Goal: Check status: Check status

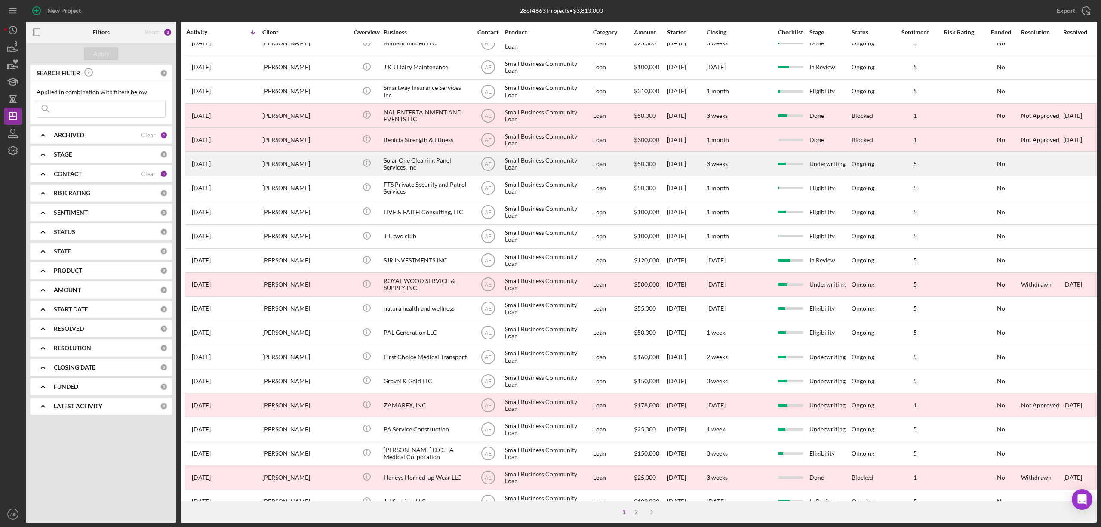
scroll to position [157, 0]
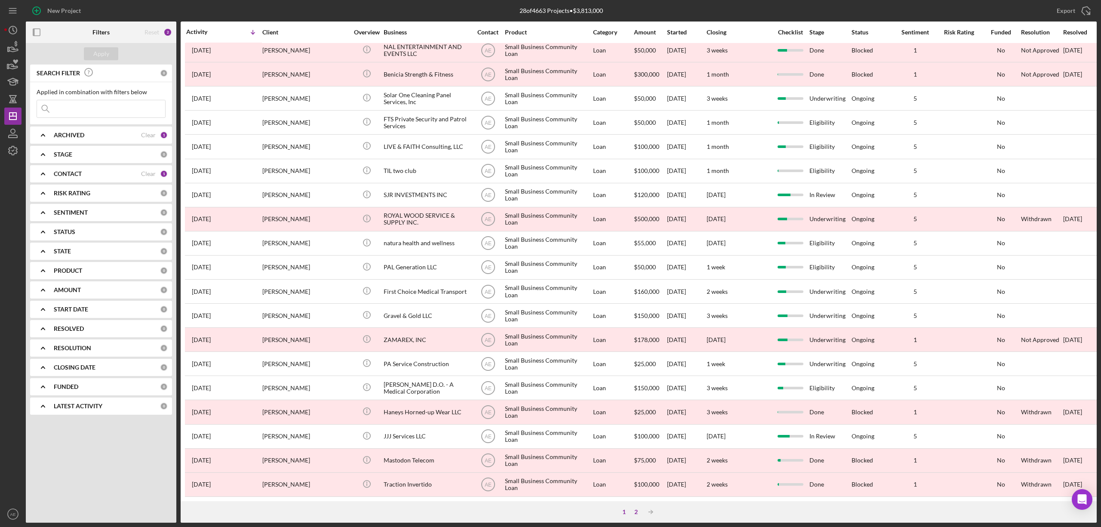
click at [633, 513] on div "2" at bounding box center [636, 512] width 12 height 7
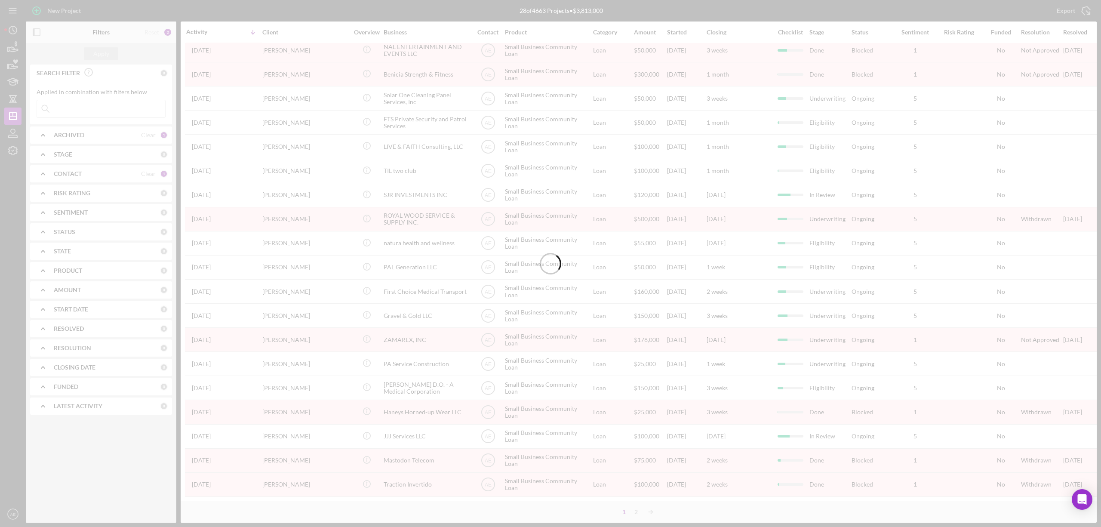
scroll to position [0, 0]
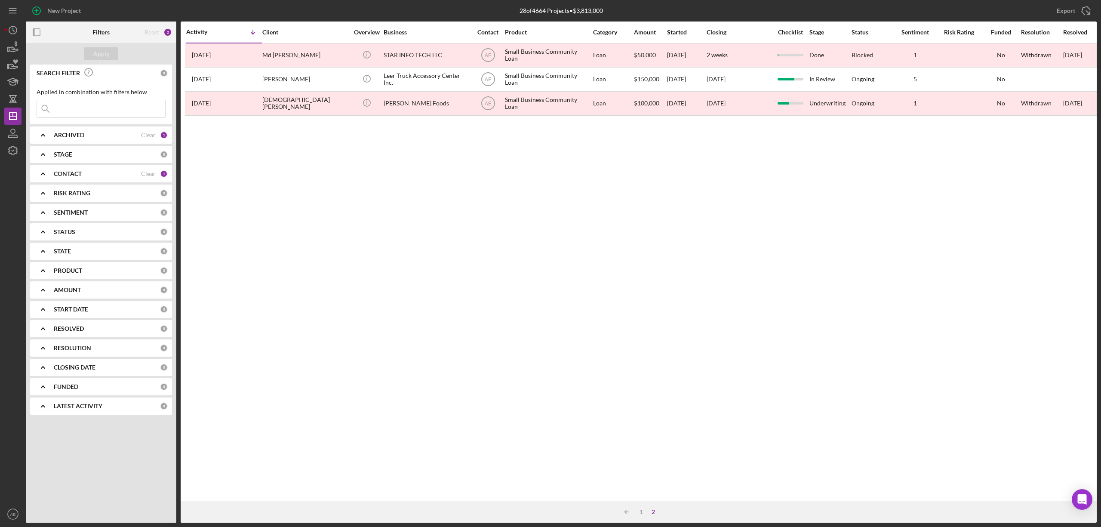
click at [642, 508] on div "Icon/Table Sort Arrow 1 2" at bounding box center [639, 512] width 916 height 22
click at [641, 510] on div "1" at bounding box center [642, 512] width 12 height 7
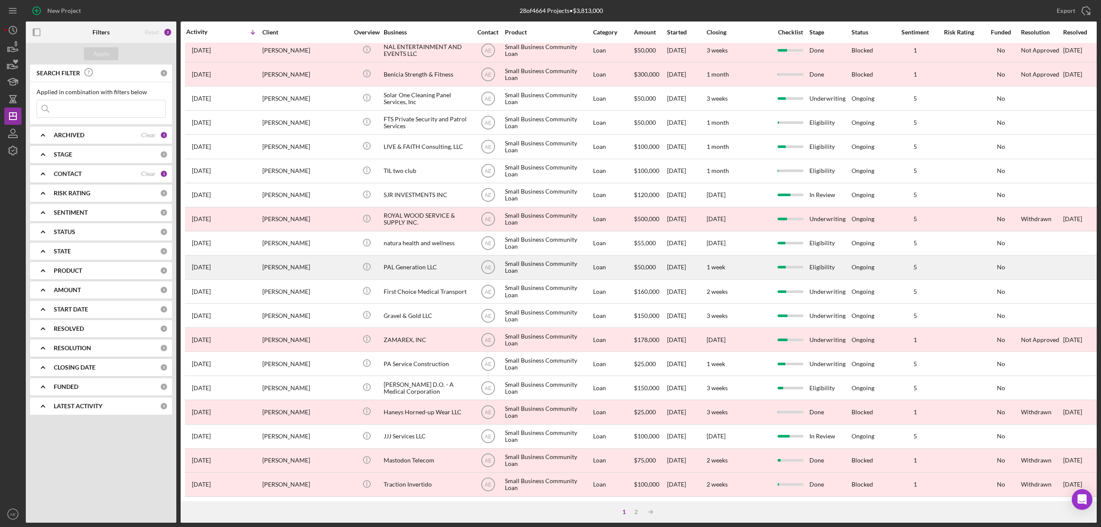
scroll to position [100, 0]
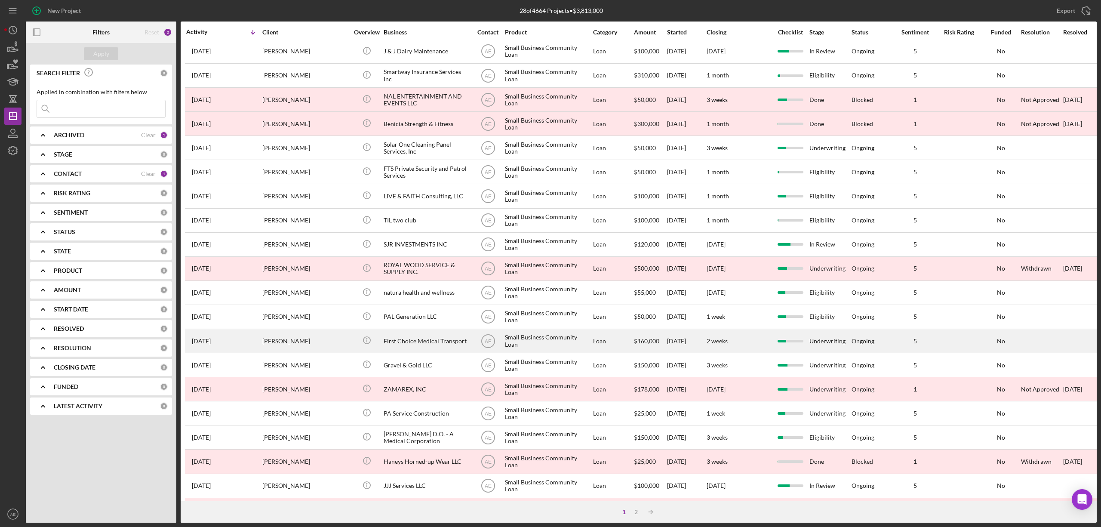
click at [423, 336] on div "First Choice Medical Transport" at bounding box center [427, 341] width 86 height 23
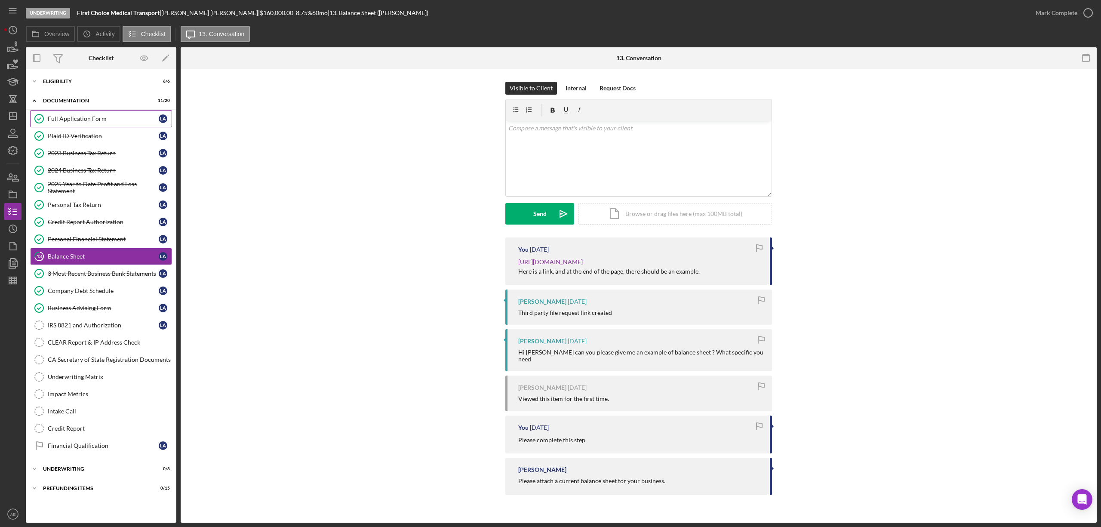
click at [81, 117] on div "Full Application Form" at bounding box center [103, 118] width 111 height 7
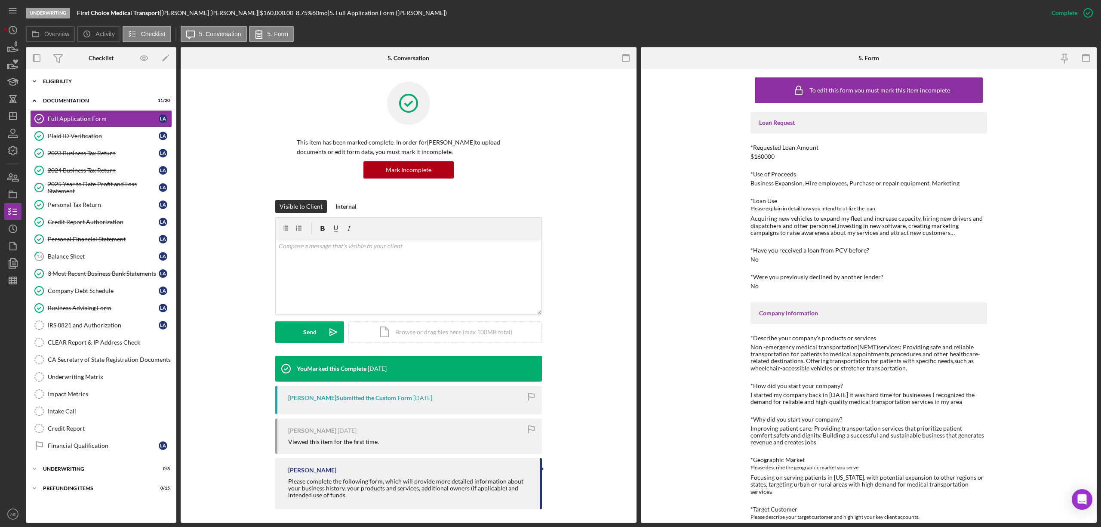
click at [103, 82] on div "Eligibility" at bounding box center [104, 81] width 123 height 5
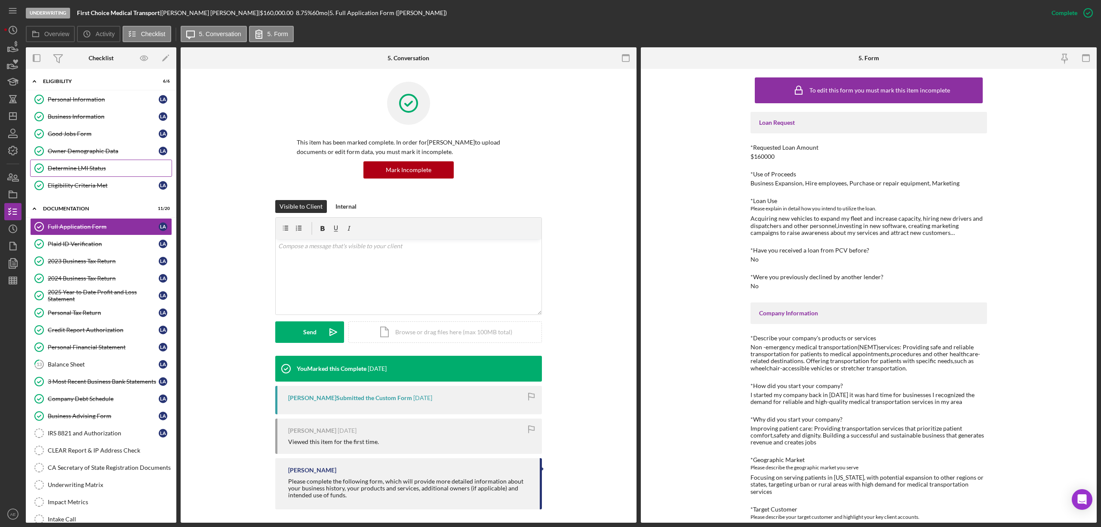
click at [104, 166] on div "Determine LMI Status" at bounding box center [110, 168] width 124 height 7
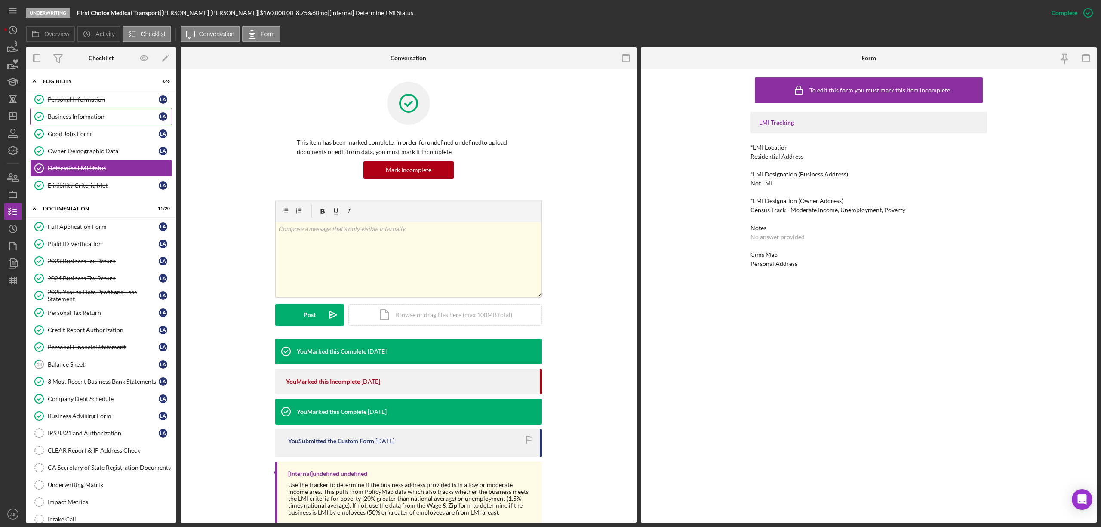
click at [55, 116] on div "Business Information" at bounding box center [103, 116] width 111 height 7
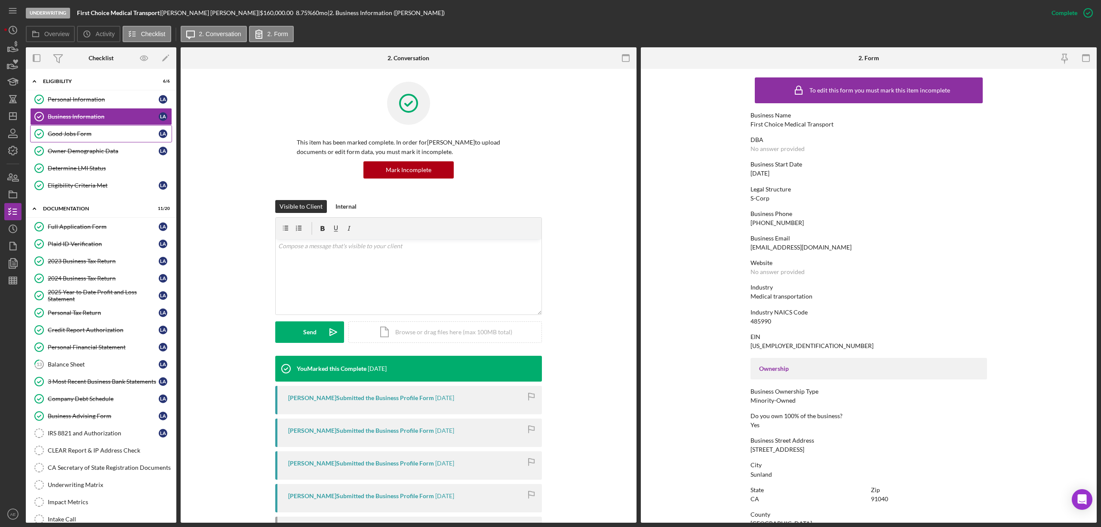
click at [114, 139] on link "Good Jobs Form Good Jobs Form L A" at bounding box center [101, 133] width 142 height 17
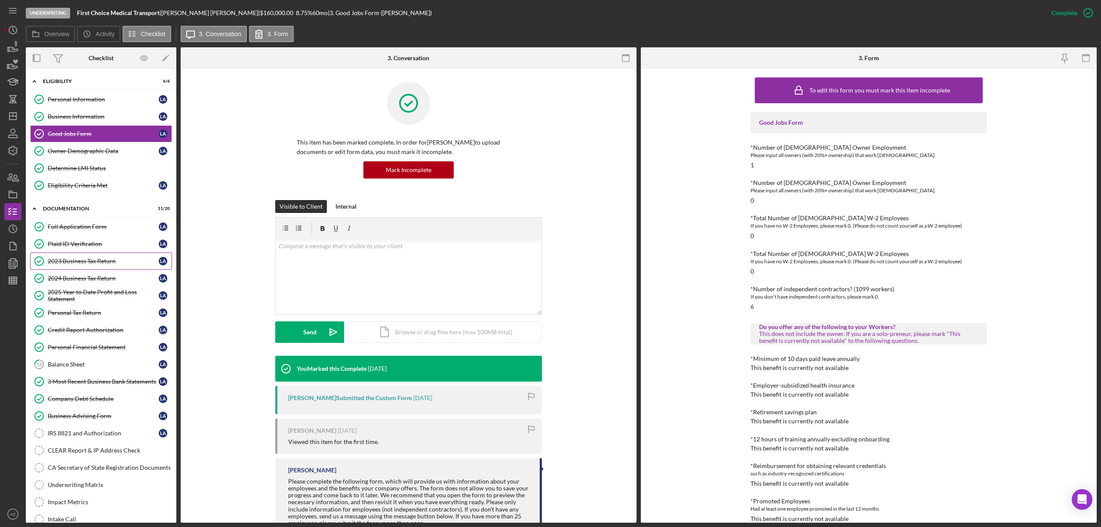
click at [102, 256] on link "2023 Business Tax Return 2023 Business Tax Return L A" at bounding box center [101, 261] width 142 height 17
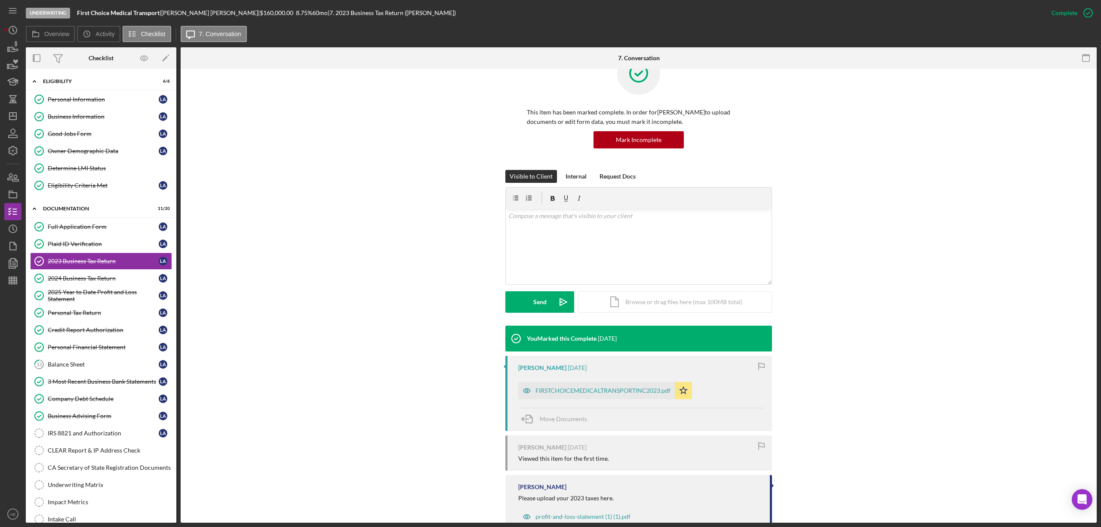
scroll to position [59, 0]
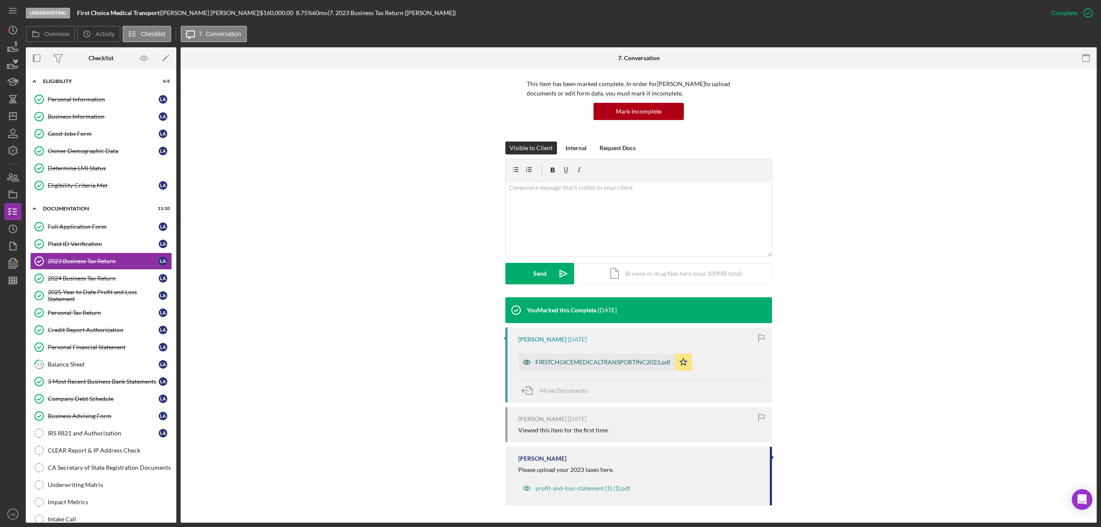
click at [587, 361] on div "FIRSTCHOICEMEDICALTRANSPORTINC2023.pdf" at bounding box center [603, 362] width 135 height 7
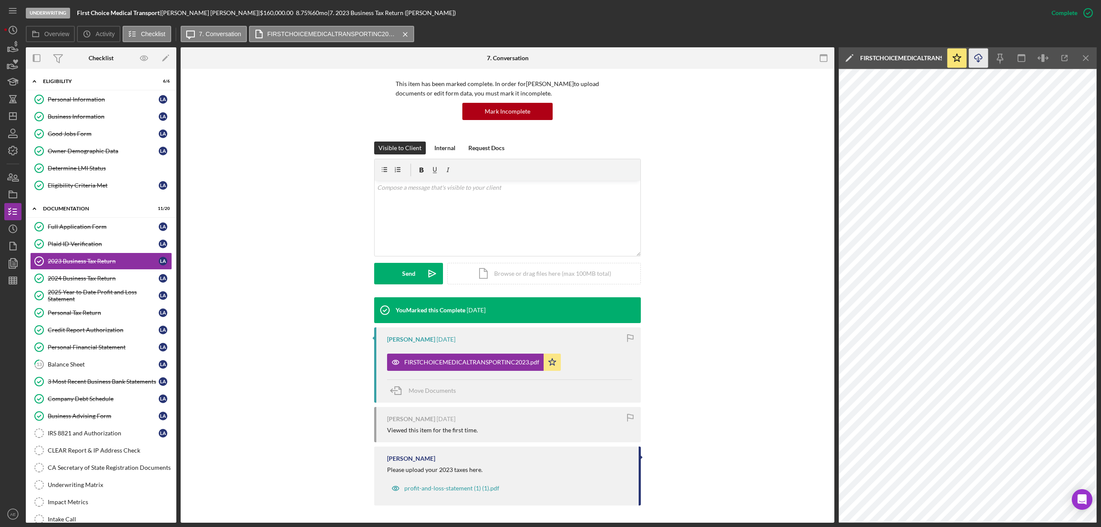
click at [984, 54] on icon "Icon/Download" at bounding box center [978, 58] width 19 height 19
click at [103, 279] on div "2024 Business Tax Return" at bounding box center [103, 278] width 111 height 7
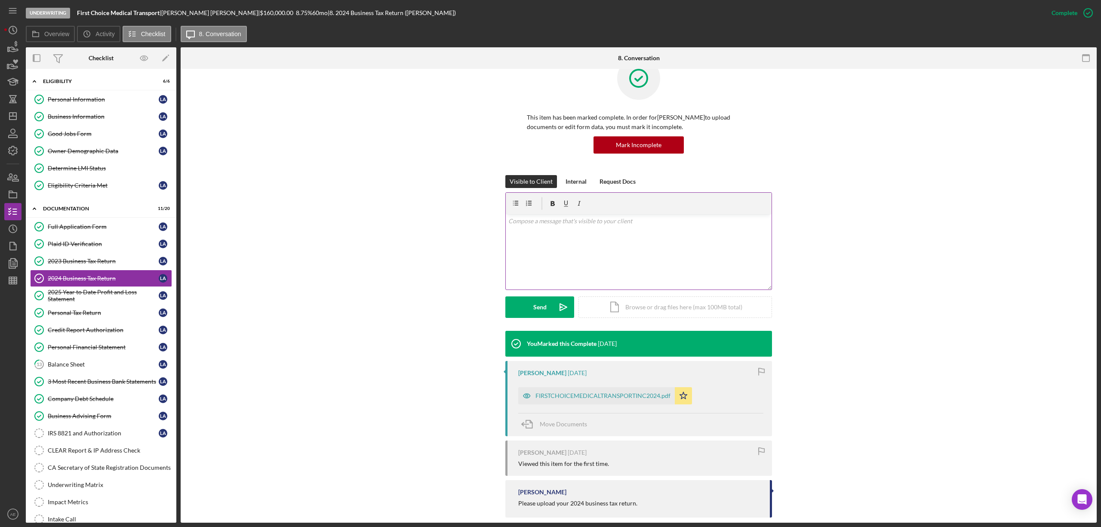
scroll to position [37, 0]
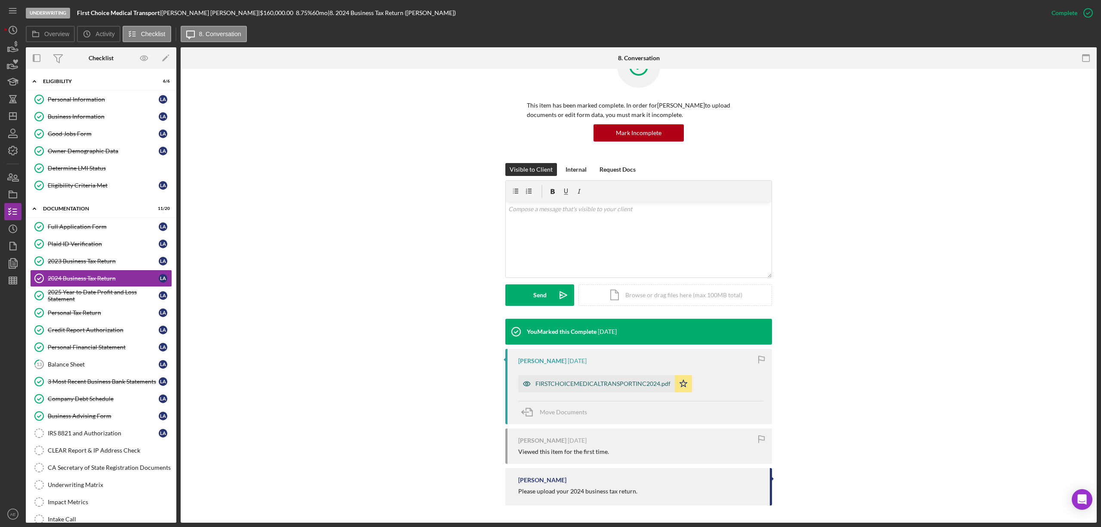
click at [621, 385] on div "FIRSTCHOICEMEDICALTRANSPORTINC2024.pdf" at bounding box center [603, 383] width 135 height 7
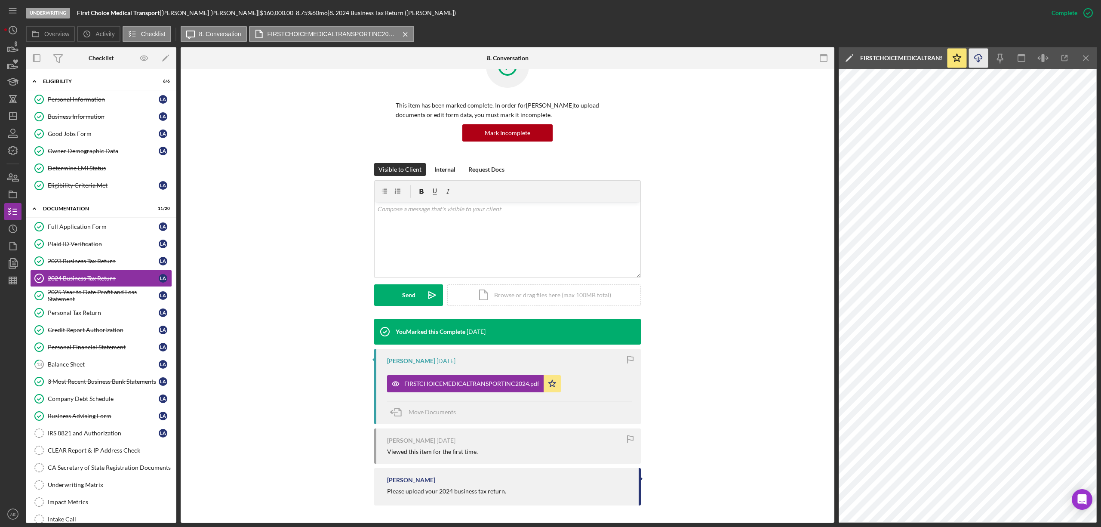
click at [981, 60] on icon "Icon/Download" at bounding box center [978, 58] width 19 height 19
click at [101, 293] on div "2025 Year to Date Profit and Loss Statement" at bounding box center [103, 296] width 111 height 14
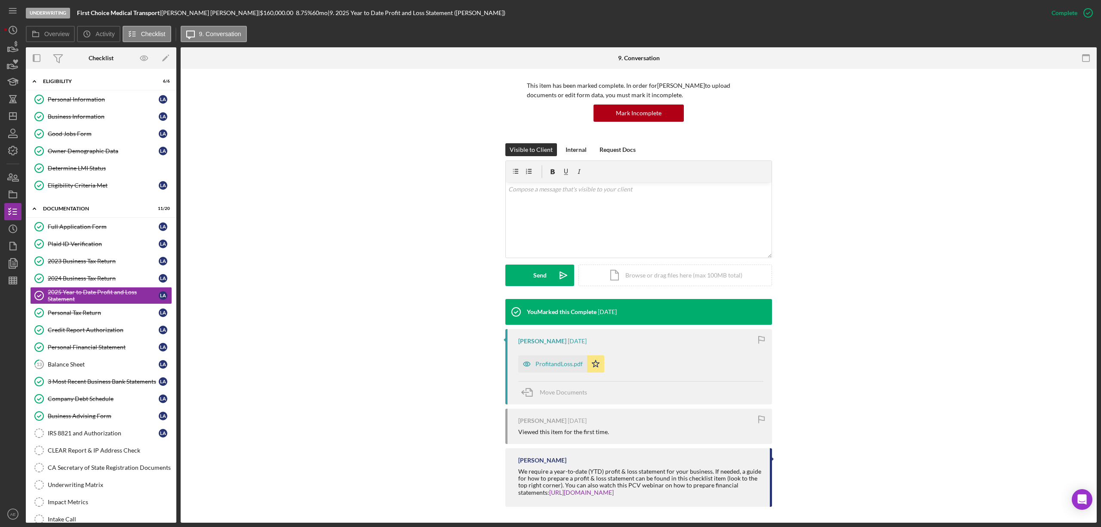
scroll to position [58, 0]
click at [565, 357] on div "ProfitandLoss.pdf" at bounding box center [552, 363] width 69 height 17
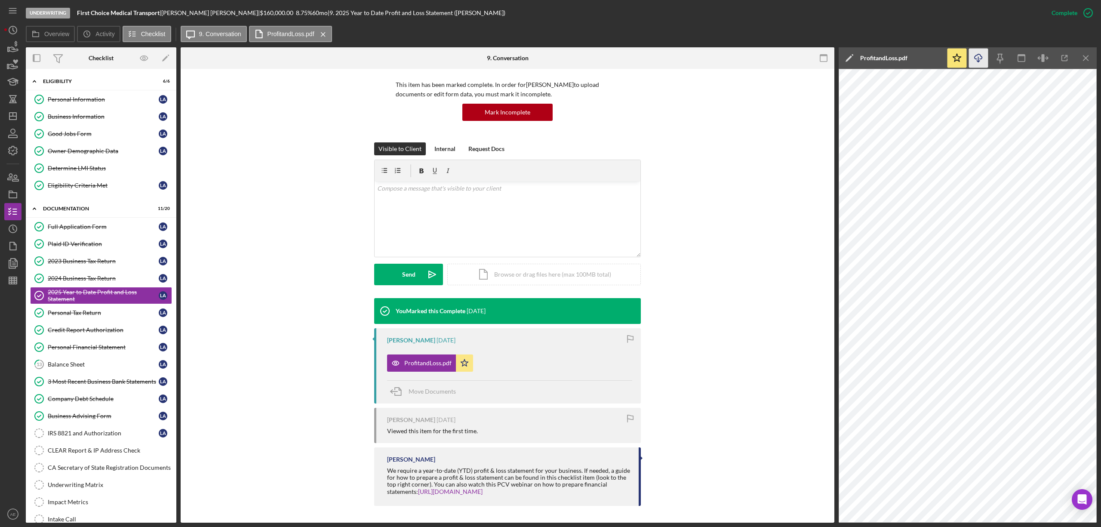
click at [982, 55] on icon "Icon/Download" at bounding box center [978, 58] width 19 height 19
click at [108, 407] on link "Company Debt Schedule Company Debt Schedule L A" at bounding box center [101, 398] width 142 height 17
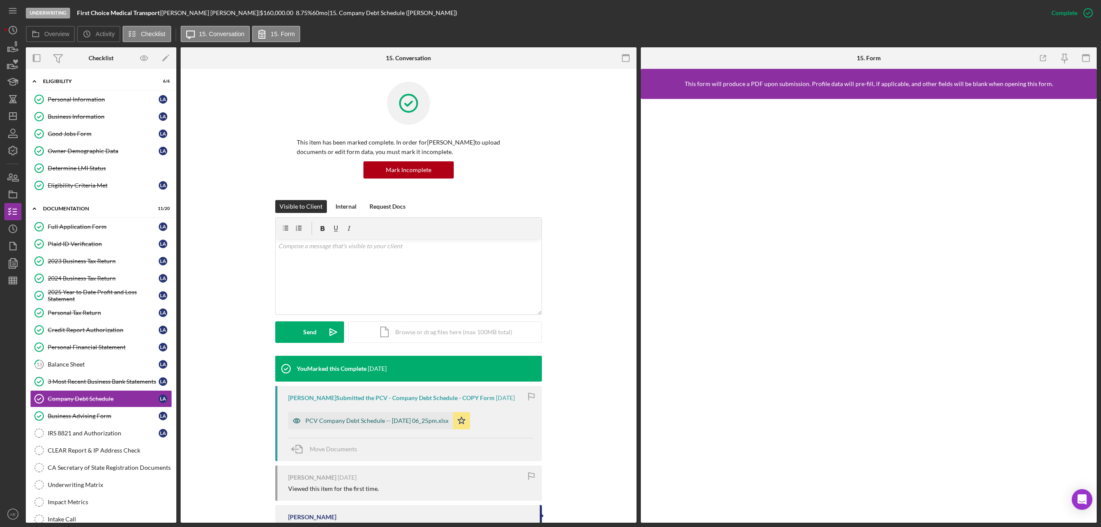
click at [415, 415] on div "PCV Company Debt Schedule -- [DATE] 06_25pm.xlsx" at bounding box center [370, 420] width 165 height 17
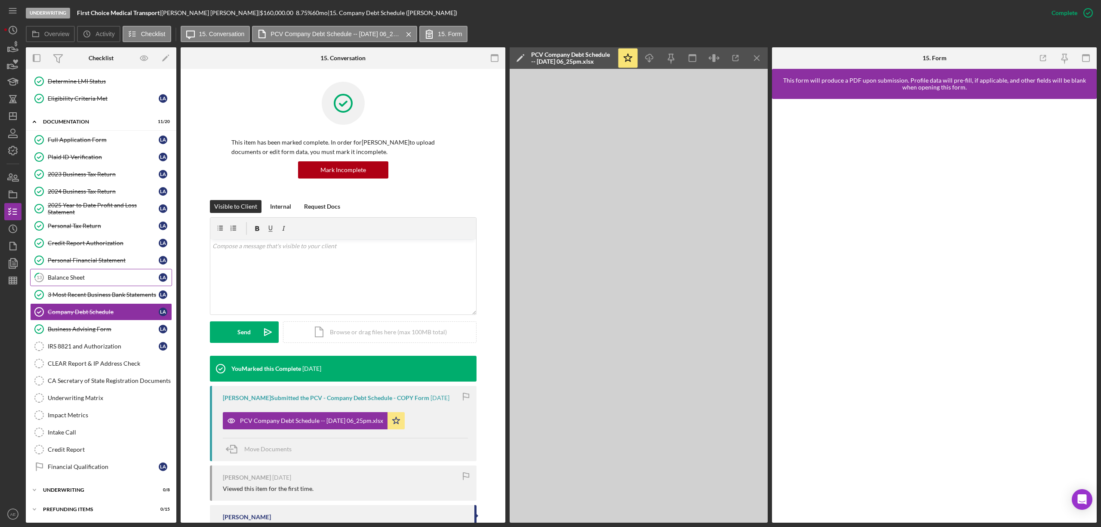
scroll to position [94, 0]
drag, startPoint x: 76, startPoint y: 15, endPoint x: 133, endPoint y: 13, distance: 56.8
click at [133, 13] on div "Underwriting First Choice Medical Transport | [PERSON_NAME] | $160,000.00 8.75 …" at bounding box center [535, 13] width 1018 height 26
copy b "First Choice Medical"
click at [129, 13] on b "First Choice Medical Transport" at bounding box center [118, 12] width 83 height 7
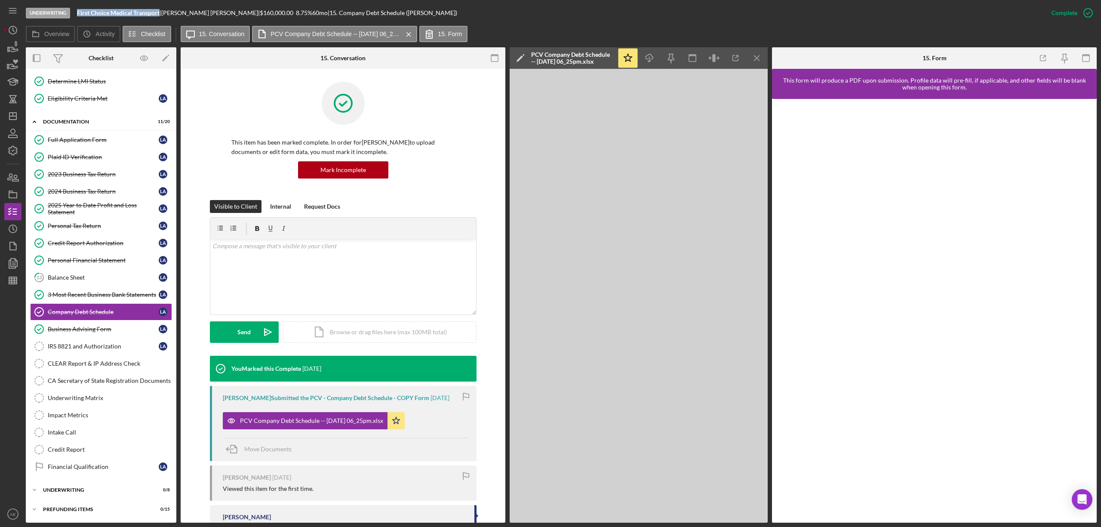
drag, startPoint x: 77, startPoint y: 11, endPoint x: 159, endPoint y: 14, distance: 82.2
click at [159, 14] on div "Underwriting First Choice Medical Transport | [PERSON_NAME] | $160,000.00 8.75 …" at bounding box center [535, 13] width 1018 height 26
copy b "First Choice Medical Transport"
click at [105, 291] on div "3 Most Recent Business Bank Statements" at bounding box center [103, 294] width 111 height 7
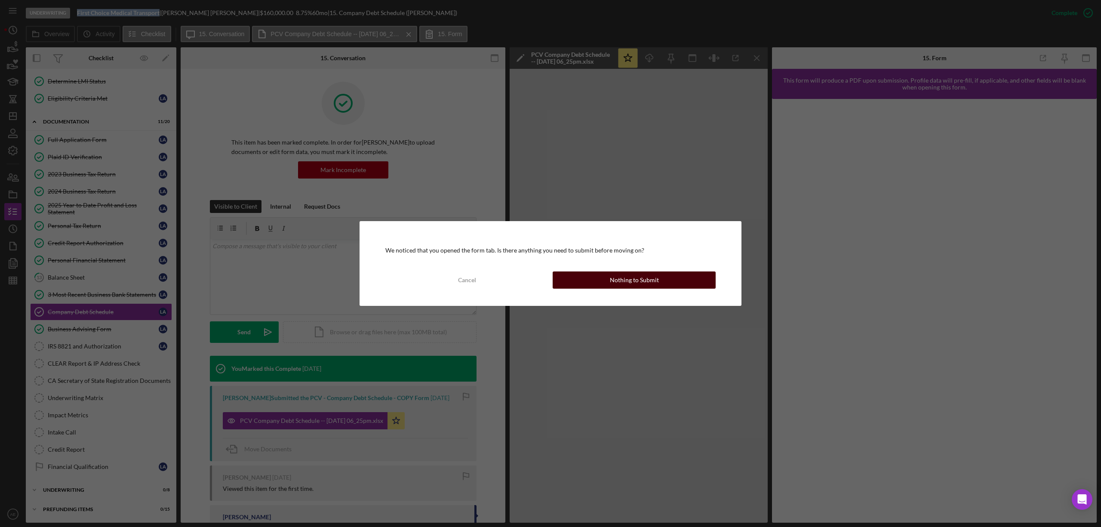
click at [651, 275] on div "Nothing to Submit" at bounding box center [634, 279] width 49 height 17
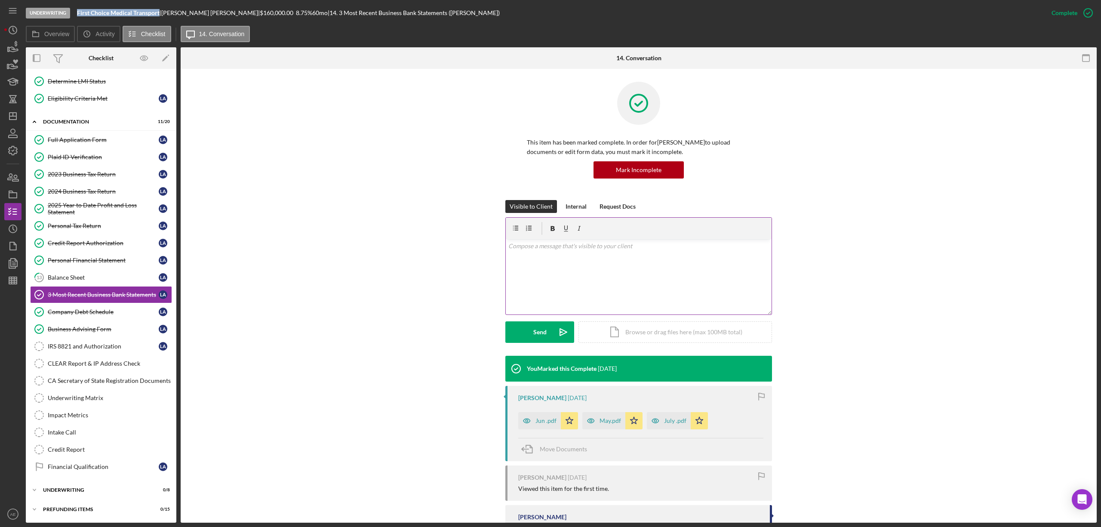
scroll to position [94, 0]
click at [607, 422] on div "May.pdf" at bounding box center [611, 420] width 22 height 7
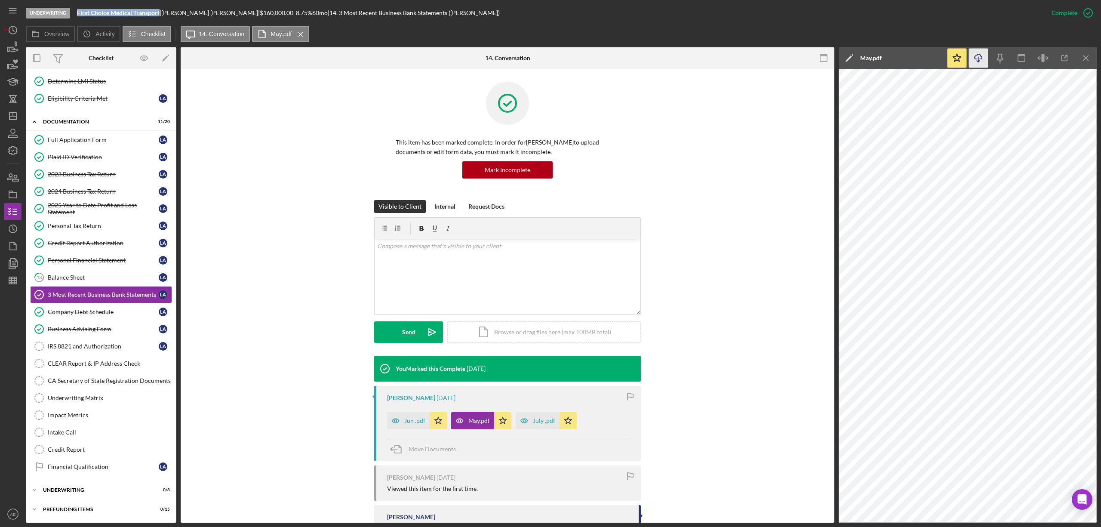
click at [976, 63] on icon "Icon/Download" at bounding box center [978, 58] width 19 height 19
click at [415, 416] on div "Jun .pdf" at bounding box center [408, 420] width 43 height 17
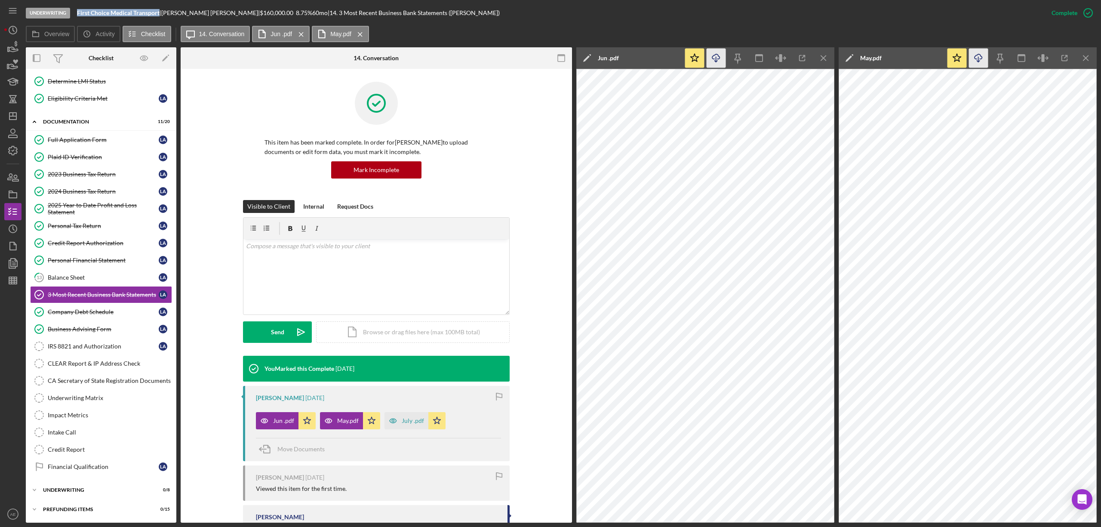
click at [719, 59] on icon "Icon/Download" at bounding box center [716, 58] width 19 height 19
drag, startPoint x: 400, startPoint y: 420, endPoint x: 405, endPoint y: 410, distance: 11.5
click at [402, 420] on div "July .pdf" at bounding box center [413, 420] width 22 height 7
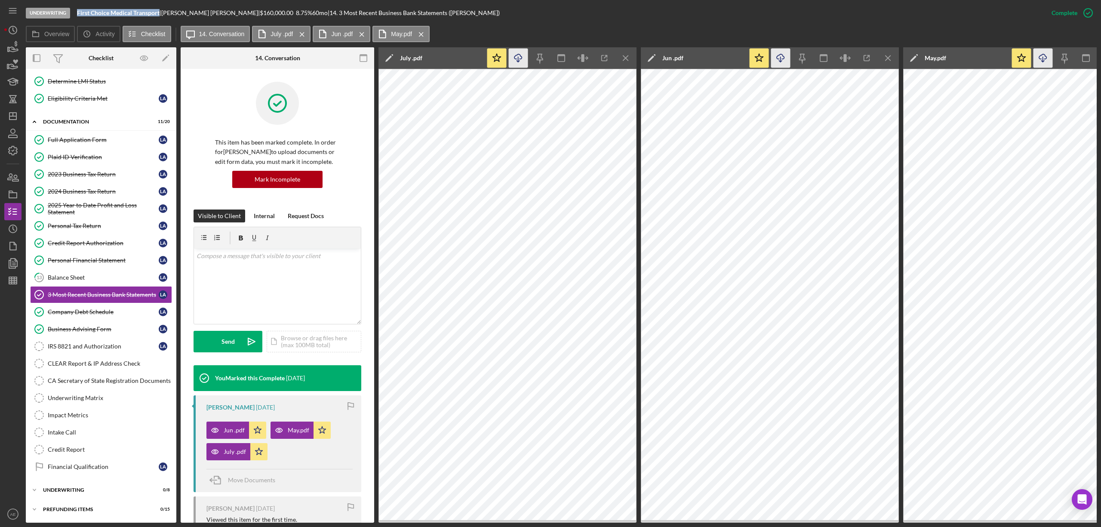
click at [519, 59] on icon "Icon/Download" at bounding box center [518, 58] width 19 height 19
